Goal: Check status: Check status

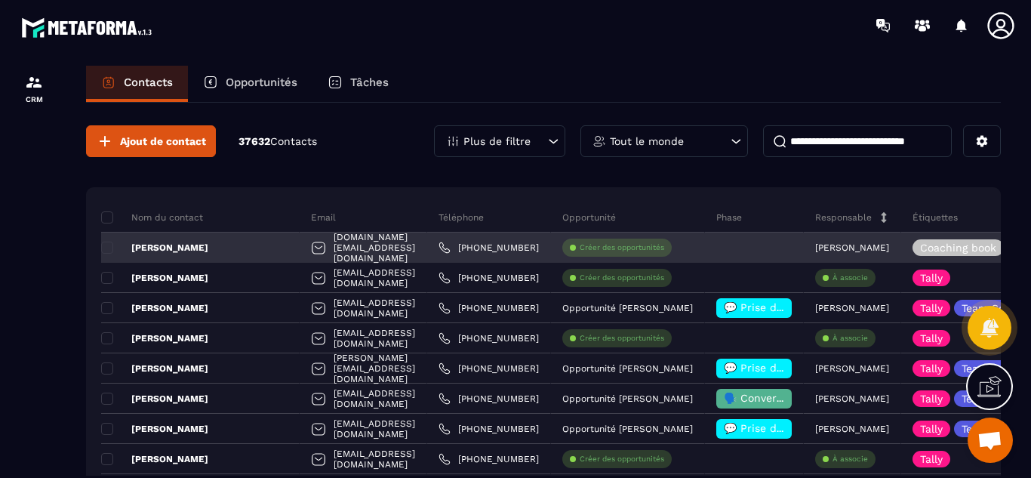
click at [787, 254] on div at bounding box center [754, 248] width 99 height 30
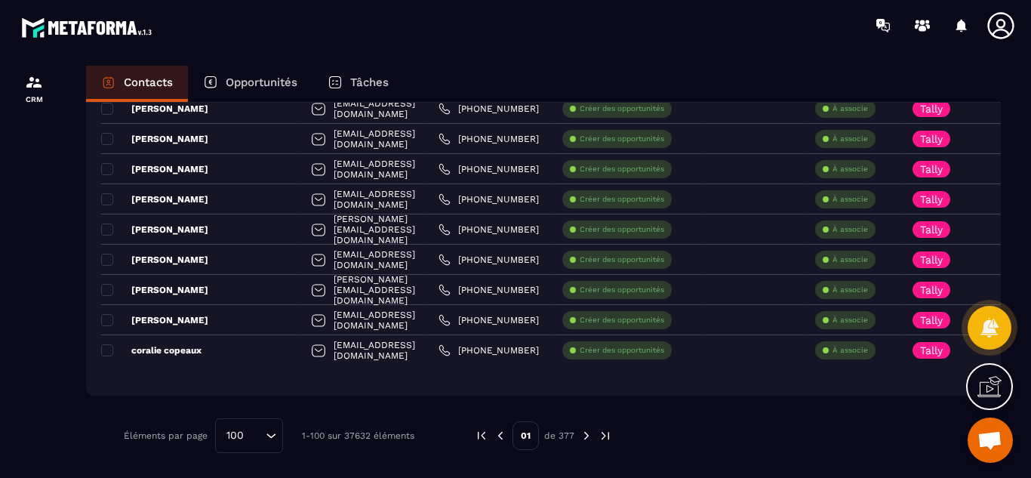
click at [26, 253] on div at bounding box center [34, 286] width 68 height 470
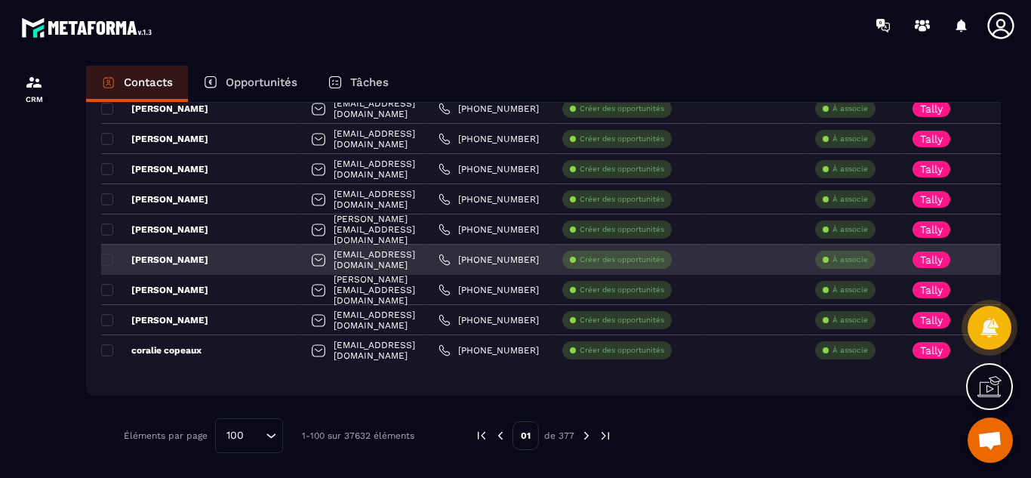
click at [786, 251] on div at bounding box center [754, 260] width 99 height 30
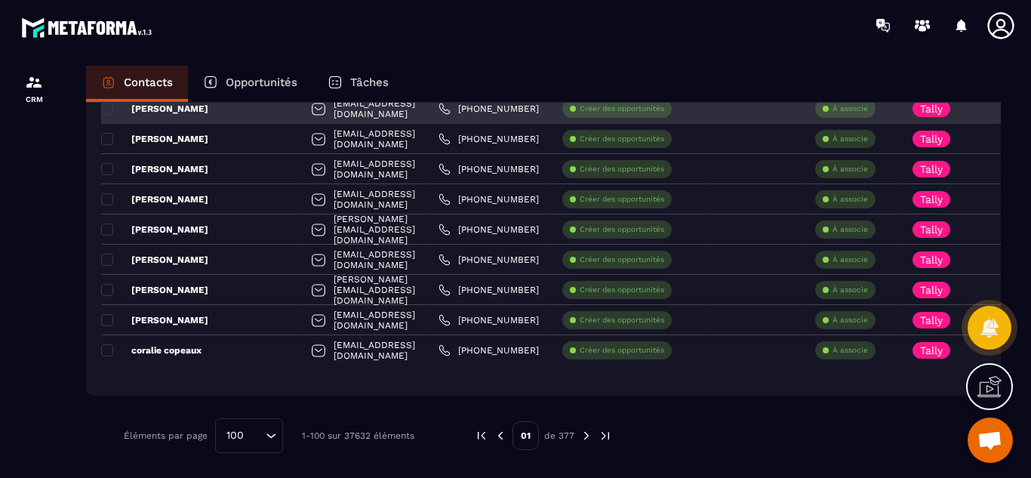
click at [804, 114] on div at bounding box center [754, 109] width 99 height 30
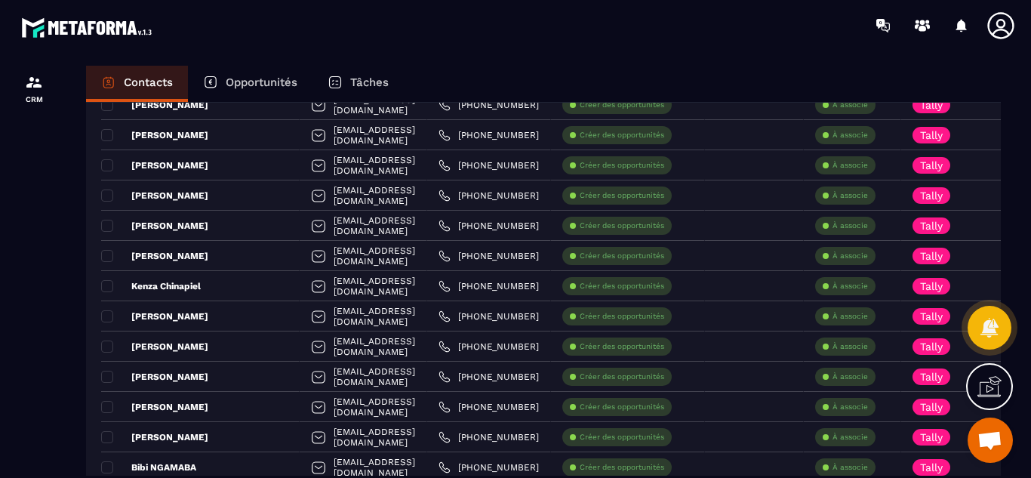
scroll to position [803, 0]
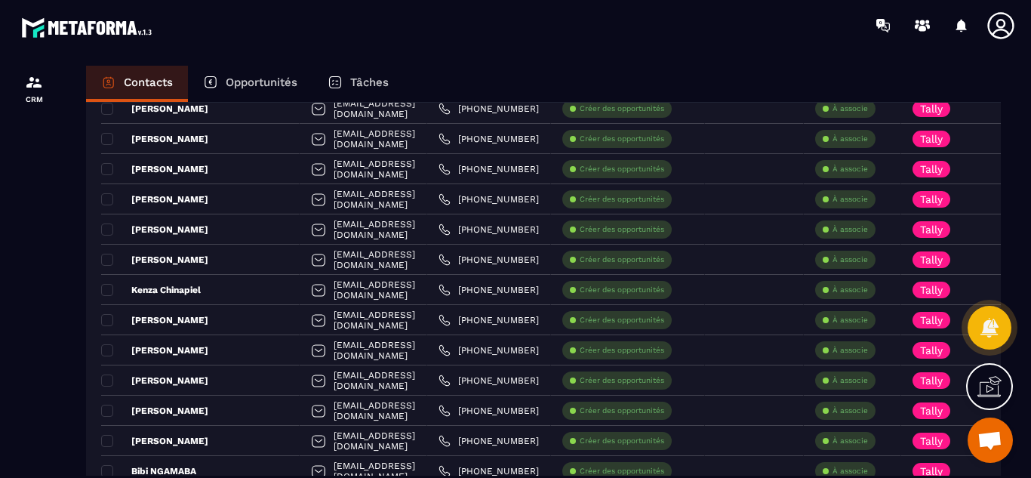
click at [262, 88] on p "Opportunités" at bounding box center [262, 83] width 72 height 14
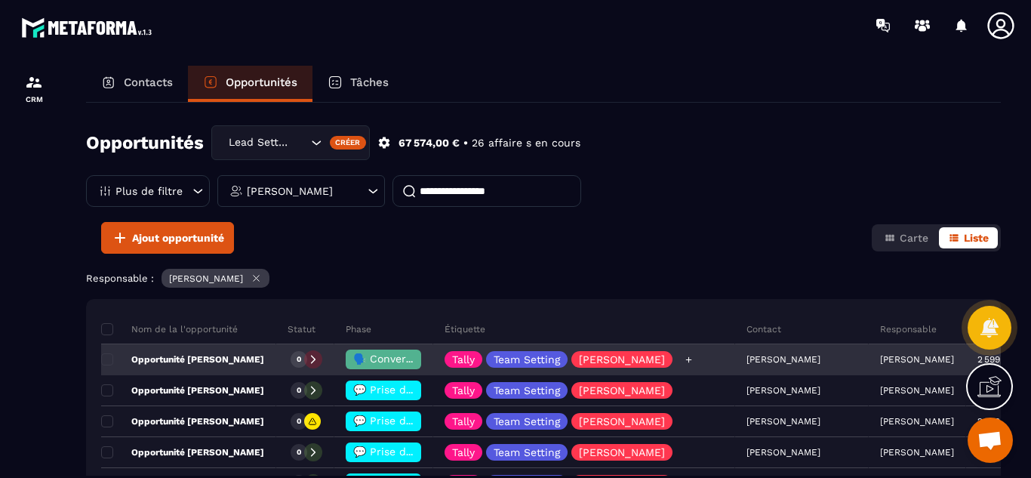
click at [668, 353] on div "Tally Team Setting [PERSON_NAME]" at bounding box center [584, 360] width 302 height 30
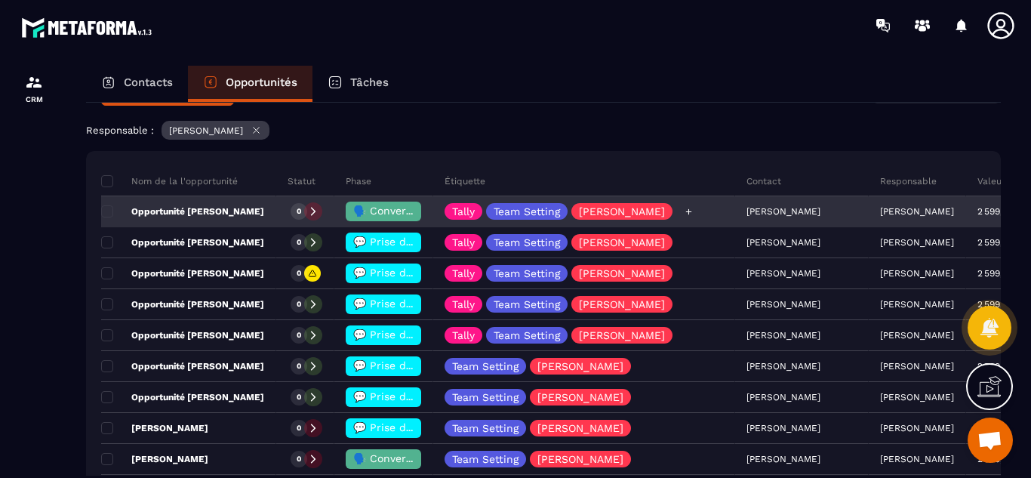
scroll to position [151, 0]
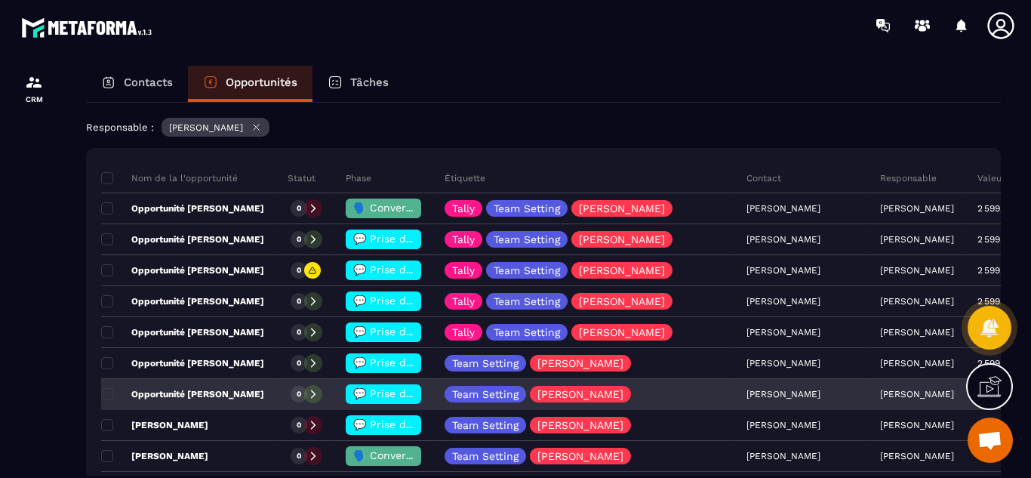
click at [210, 397] on p "Opportunité [PERSON_NAME]" at bounding box center [182, 394] width 163 height 12
